Goal: Task Accomplishment & Management: Manage account settings

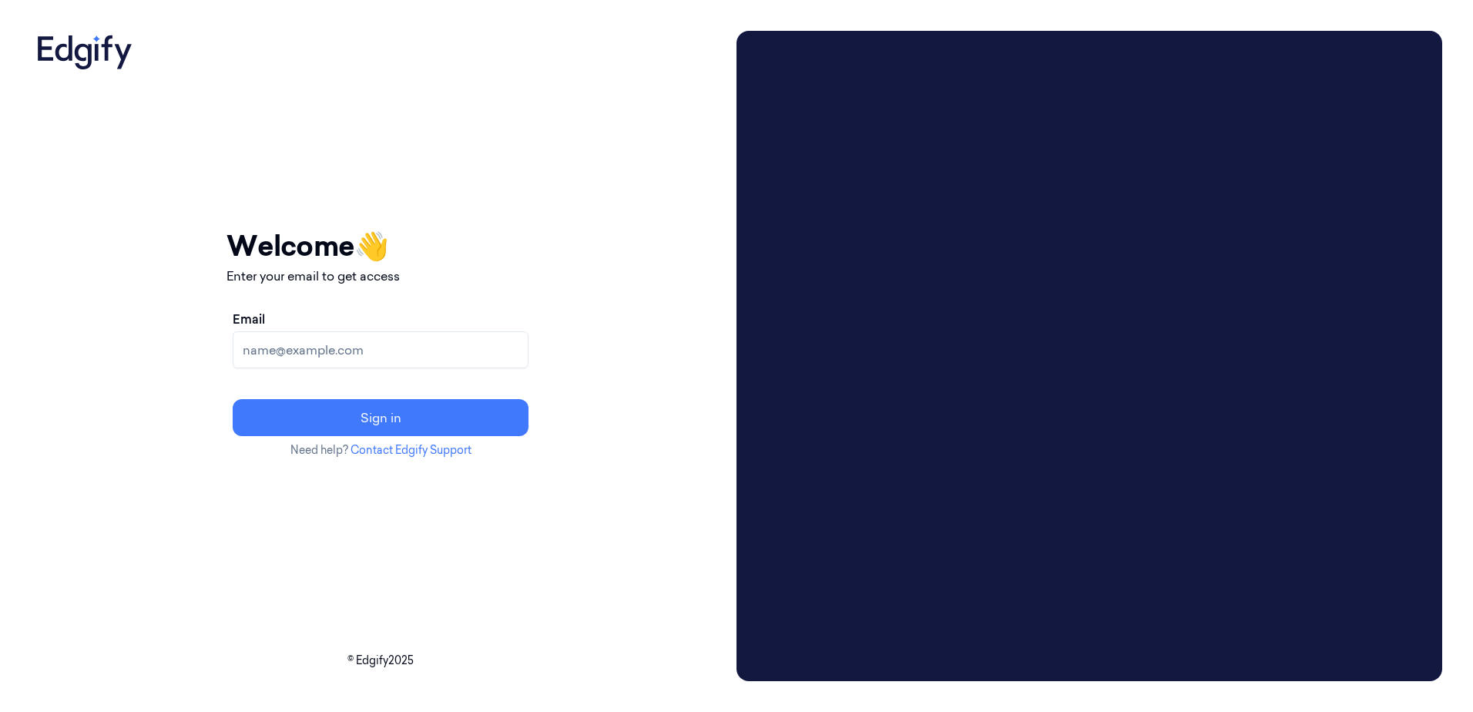
click at [371, 344] on input "Email" at bounding box center [381, 349] width 296 height 37
drag, startPoint x: 246, startPoint y: 371, endPoint x: 237, endPoint y: 371, distance: 8.5
click at [245, 371] on div "Your session expired - please log in again Email sent - check your inbox for th…" at bounding box center [381, 356] width 700 height 650
